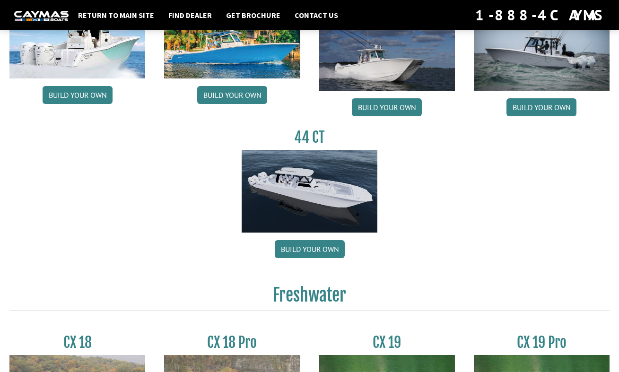
scroll to position [520, 0]
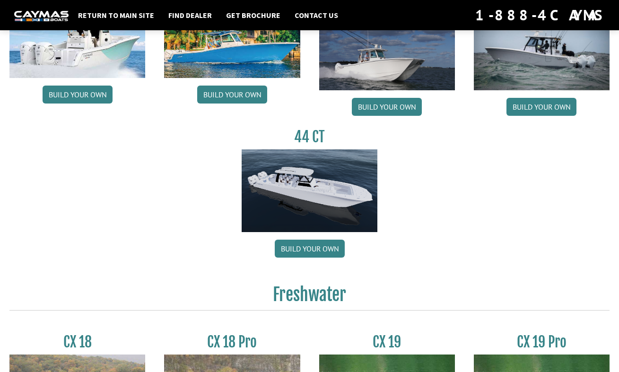
click at [311, 167] on img at bounding box center [310, 190] width 136 height 82
click at [304, 174] on img at bounding box center [310, 190] width 136 height 82
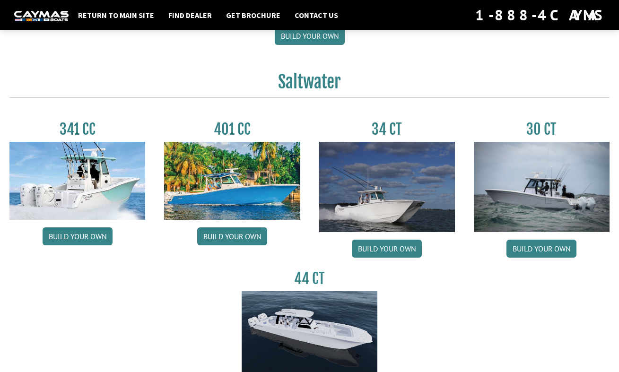
scroll to position [426, 0]
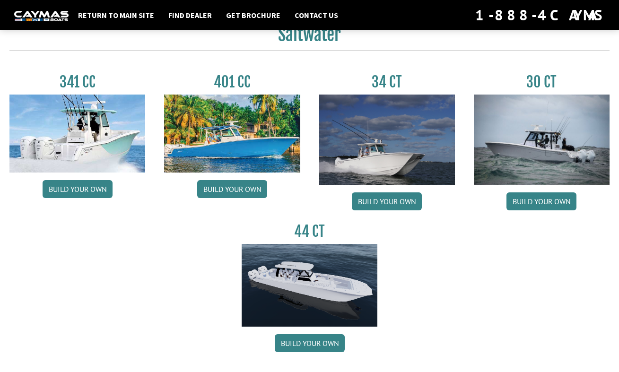
click at [270, 139] on img at bounding box center [232, 134] width 136 height 78
click at [248, 182] on link "Build your own" at bounding box center [232, 189] width 70 height 18
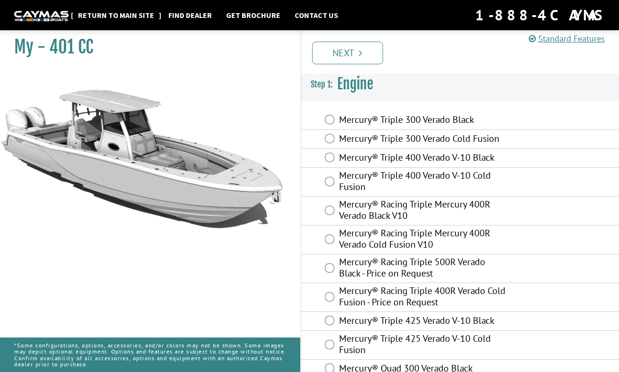
click at [159, 14] on link "Return to main site" at bounding box center [116, 15] width 86 height 12
